Goal: Transaction & Acquisition: Download file/media

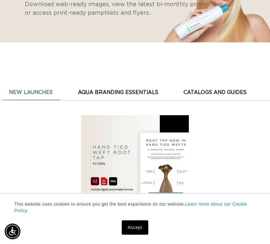
scroll to position [0, 463]
click at [105, 97] on button "AQUA BRANDING ESSENTIALS" at bounding box center [118, 92] width 95 height 15
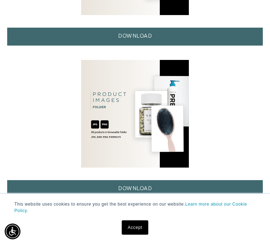
scroll to position [502, 0]
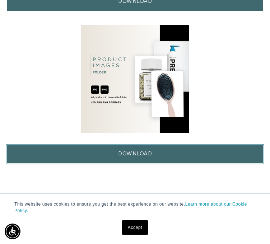
click at [124, 155] on link "DOWNLOAD" at bounding box center [134, 154] width 255 height 18
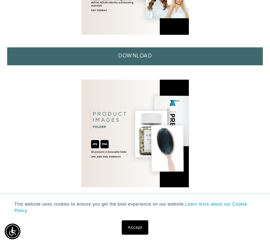
scroll to position [430, 0]
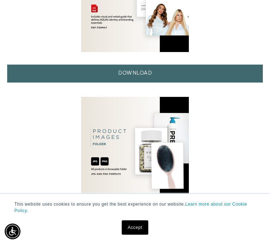
click at [154, 129] on img at bounding box center [135, 151] width 108 height 108
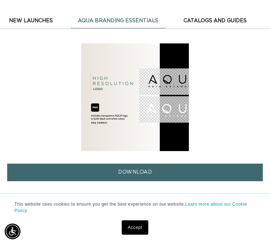
scroll to position [0, 463]
click at [25, 19] on button "New Launches" at bounding box center [31, 21] width 58 height 15
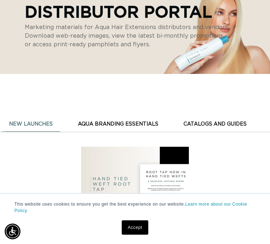
scroll to position [72, 0]
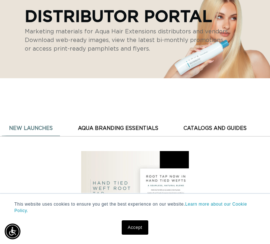
click at [189, 125] on button "CATALOGS AND GUIDES" at bounding box center [214, 128] width 77 height 15
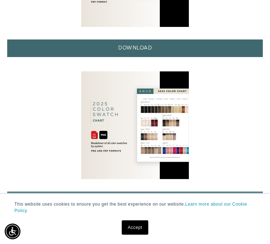
scroll to position [646, 0]
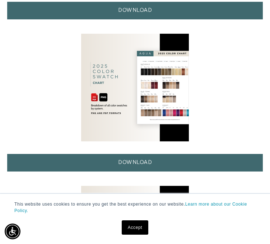
click at [148, 105] on img at bounding box center [135, 88] width 108 height 108
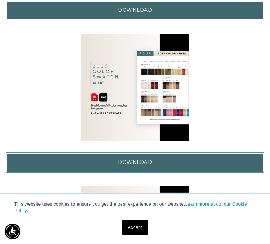
click at [143, 162] on link "DOWNLOAD" at bounding box center [134, 163] width 255 height 18
